Goal: Information Seeking & Learning: Learn about a topic

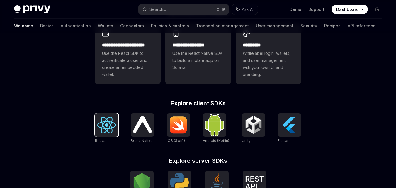
scroll to position [146, 0]
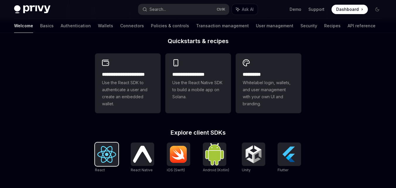
click at [114, 154] on img at bounding box center [106, 154] width 19 height 17
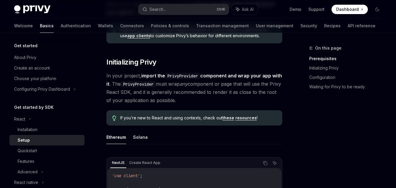
scroll to position [176, 0]
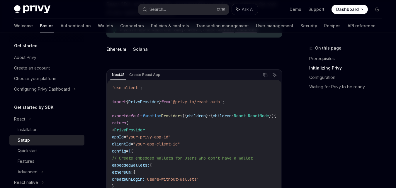
click at [136, 49] on button "Solana" at bounding box center [140, 49] width 15 height 14
click at [122, 46] on button "Ethereum" at bounding box center [116, 49] width 20 height 14
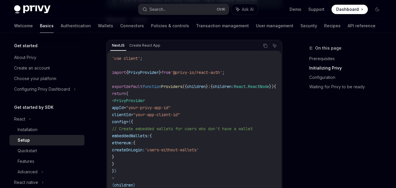
scroll to position [176, 0]
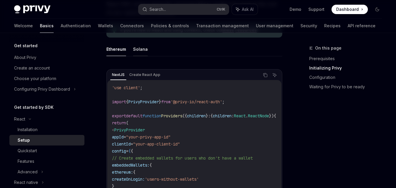
click at [144, 52] on button "Solana" at bounding box center [140, 49] width 15 height 14
click at [117, 49] on button "Ethereum" at bounding box center [116, 49] width 20 height 14
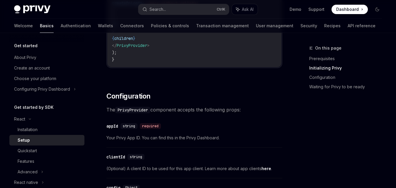
scroll to position [381, 0]
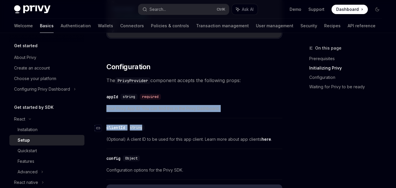
drag, startPoint x: 103, startPoint y: 112, endPoint x: 244, endPoint y: 128, distance: 142.0
click at [244, 128] on div "React Setup OpenAI Open in ChatGPT OpenAI Open in ChatGPT ​ Prerequisites Befor…" at bounding box center [139, 171] width 288 height 1014
click at [244, 128] on div "​ clientId string" at bounding box center [191, 127] width 170 height 7
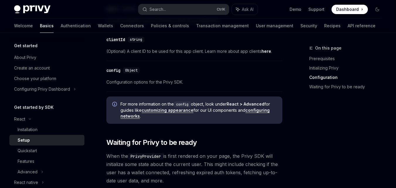
scroll to position [410, 0]
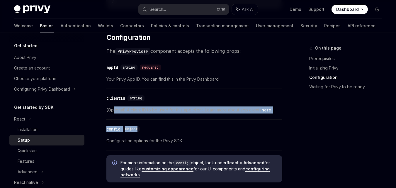
drag, startPoint x: 114, startPoint y: 109, endPoint x: 177, endPoint y: 123, distance: 64.5
click at [177, 123] on div "​ Prerequisites Before you begin, make sure you have set up your Privy app and …" at bounding box center [194, 113] width 176 height 898
drag, startPoint x: 162, startPoint y: 107, endPoint x: 223, endPoint y: 131, distance: 65.0
click at [223, 131] on div "​ Prerequisites Before you begin, make sure you have set up your Privy app and …" at bounding box center [194, 113] width 176 height 898
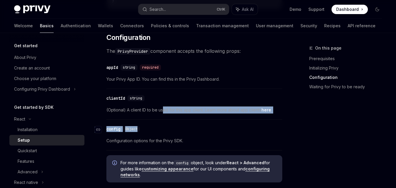
click at [223, 131] on div "​ config Object" at bounding box center [191, 128] width 170 height 7
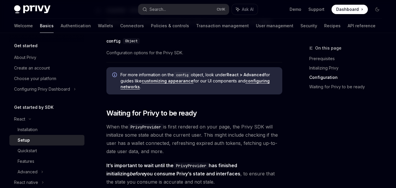
scroll to position [527, 0]
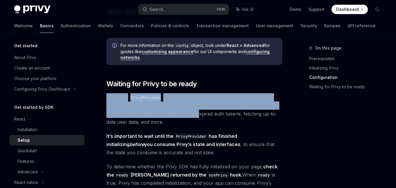
drag, startPoint x: 105, startPoint y: 95, endPoint x: 196, endPoint y: 119, distance: 94.6
click at [196, 119] on div "React Setup OpenAI Open in ChatGPT OpenAI Open in ChatGPT ​ Prerequisites Befor…" at bounding box center [139, 24] width 288 height 1014
click at [196, 119] on span "When the PrivyProvider is first rendered on your page, the Privy SDK will initi…" at bounding box center [194, 109] width 176 height 33
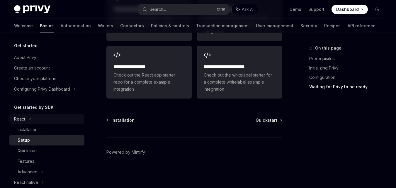
scroll to position [59, 0]
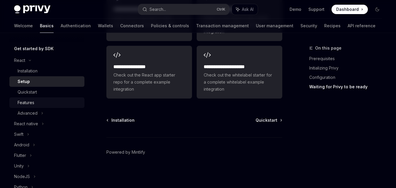
click at [55, 103] on div "Features" at bounding box center [49, 102] width 63 height 7
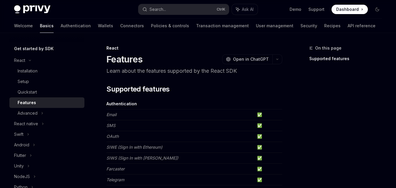
scroll to position [59, 0]
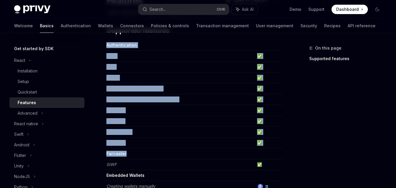
drag, startPoint x: 105, startPoint y: 81, endPoint x: 154, endPoint y: 157, distance: 90.9
click at [154, 157] on td "Farcaster" at bounding box center [180, 153] width 148 height 11
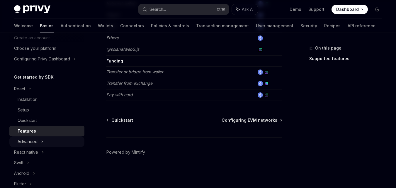
scroll to position [0, 0]
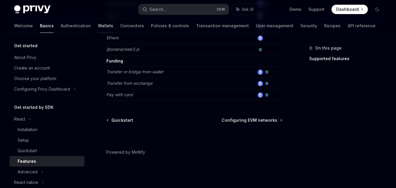
click at [98, 26] on link "Wallets" at bounding box center [105, 26] width 15 height 14
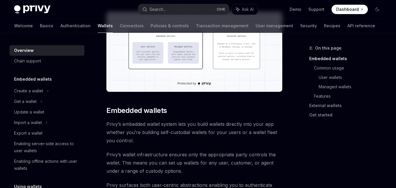
scroll to position [176, 0]
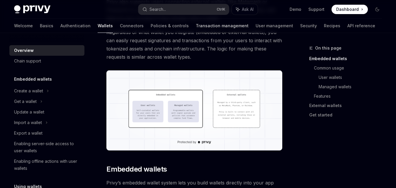
click at [196, 23] on link "Transaction management" at bounding box center [222, 26] width 53 height 14
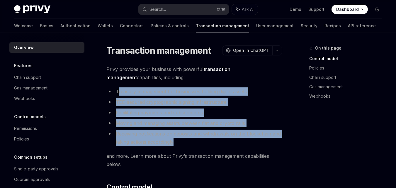
drag, startPoint x: 117, startPoint y: 93, endPoint x: 184, endPoint y: 140, distance: 81.8
click at [184, 140] on ul "Treasury management for businesses holding digital assets TEE-secured cryptogra…" at bounding box center [194, 116] width 176 height 59
click at [184, 140] on li "Receiving notifications on deposits and withdrawals on the blockchain and takin…" at bounding box center [194, 137] width 176 height 16
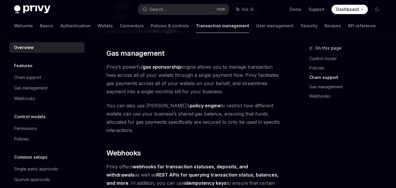
scroll to position [615, 0]
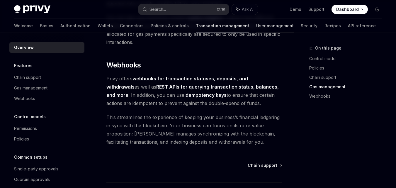
click at [256, 23] on link "User management" at bounding box center [274, 26] width 37 height 14
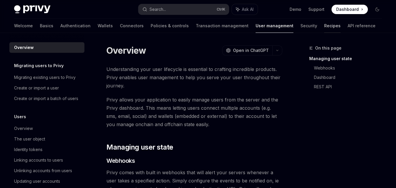
click at [324, 29] on link "Recipes" at bounding box center [332, 26] width 16 height 14
type textarea "*"
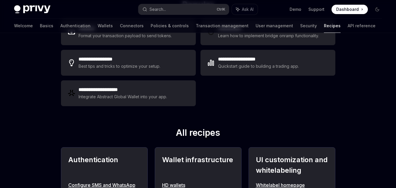
scroll to position [88, 0]
